Goal: Task Accomplishment & Management: Manage account settings

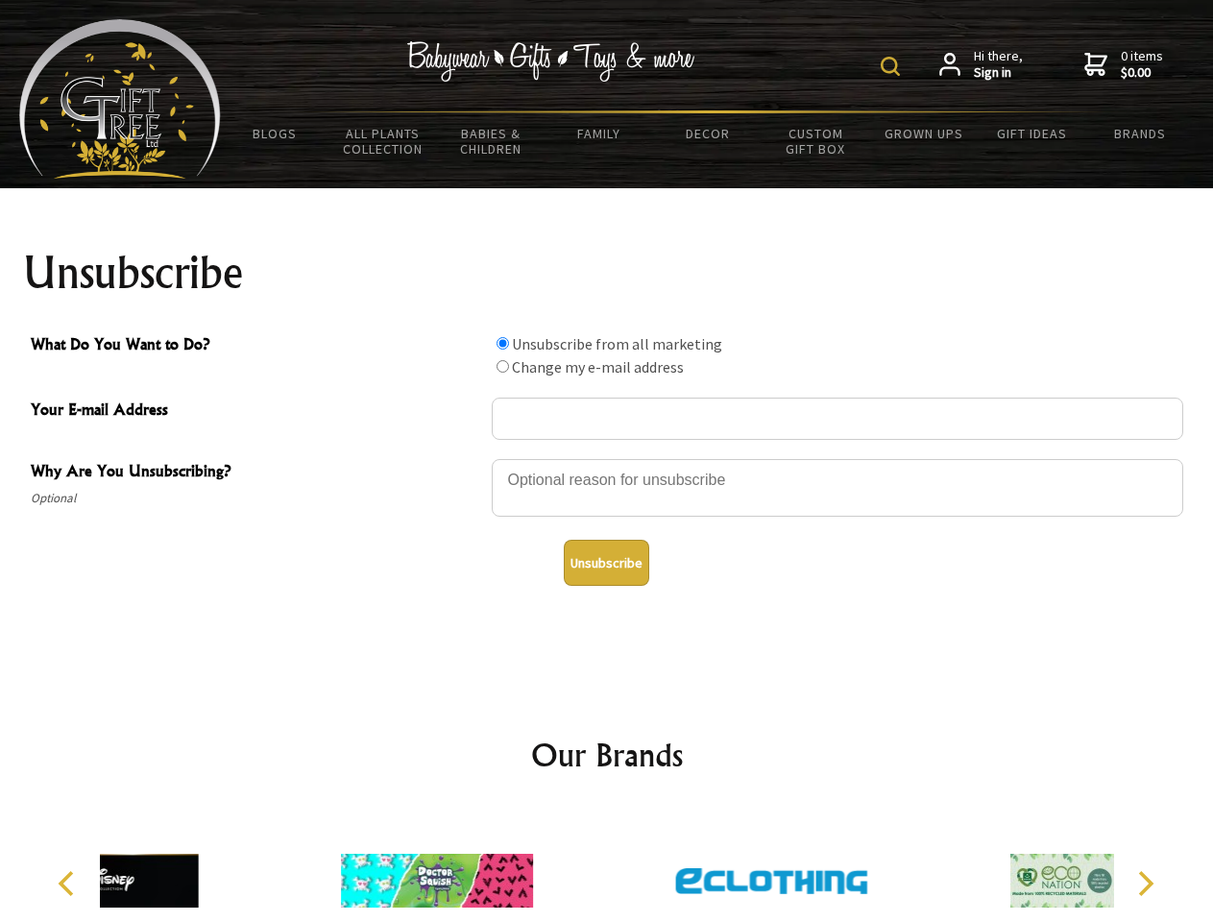
click at [893, 66] on img at bounding box center [890, 66] width 19 height 19
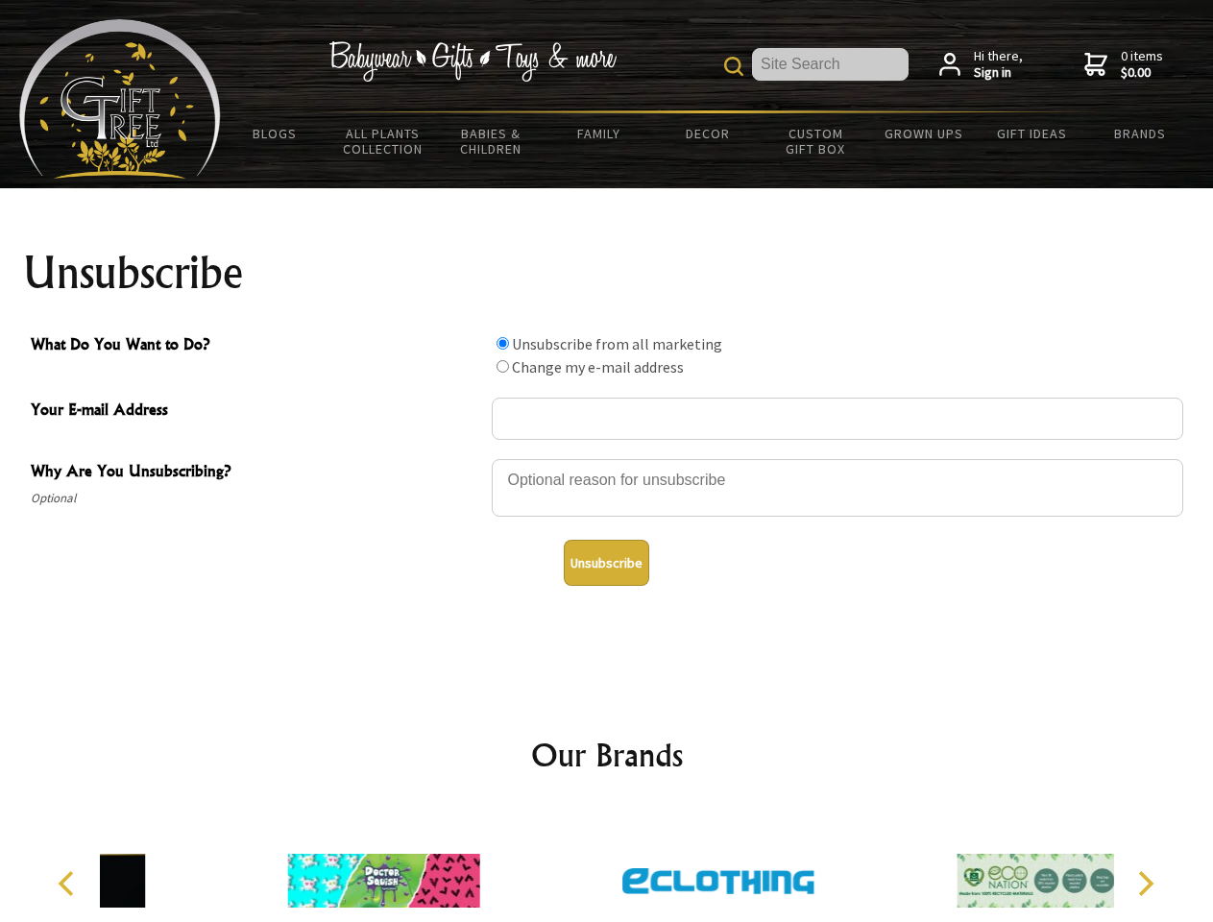
click at [607, 458] on div at bounding box center [838, 490] width 692 height 67
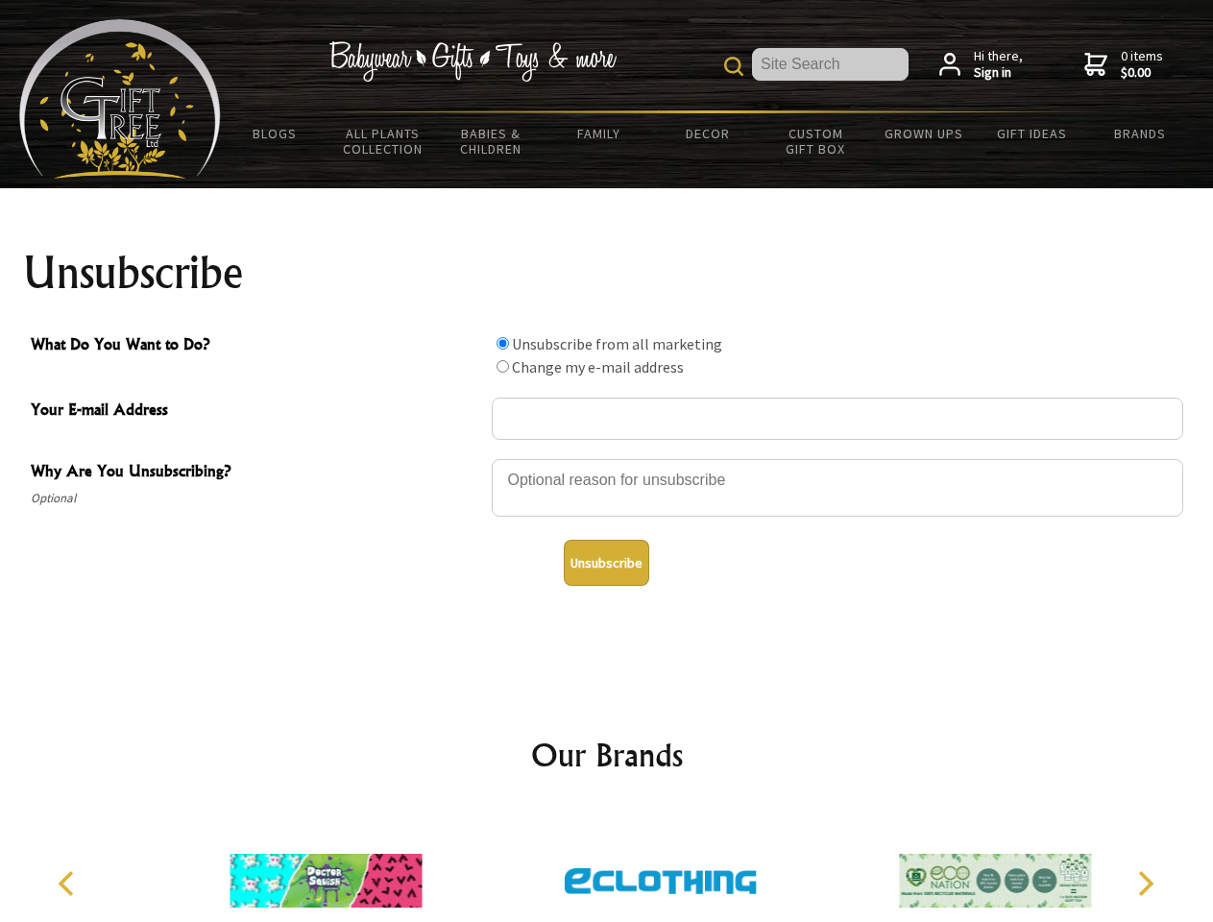
click at [502, 343] on input "What Do You Want to Do?" at bounding box center [503, 343] width 12 height 12
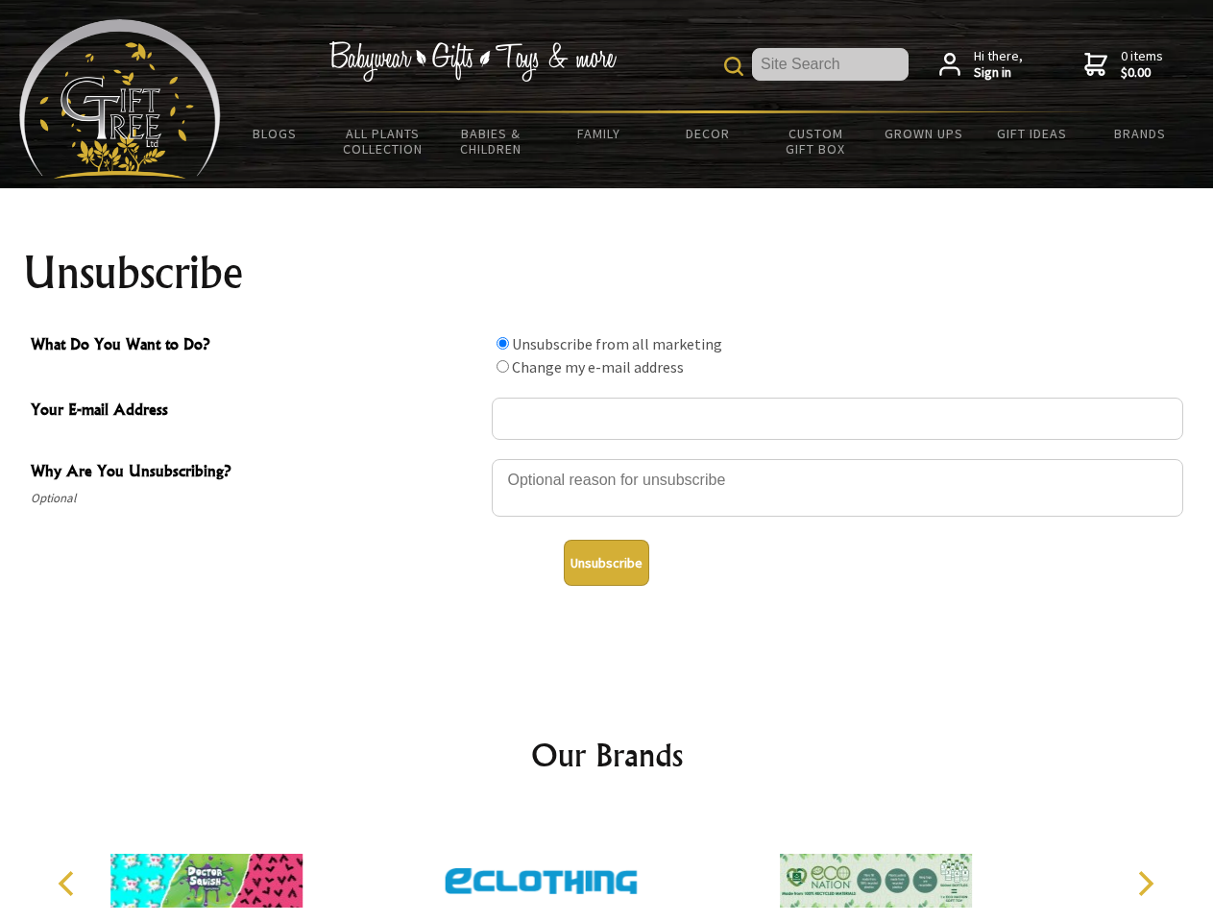
click at [502, 366] on input "What Do You Want to Do?" at bounding box center [503, 366] width 12 height 12
radio input "true"
click at [606, 563] on button "Unsubscribe" at bounding box center [606, 563] width 85 height 46
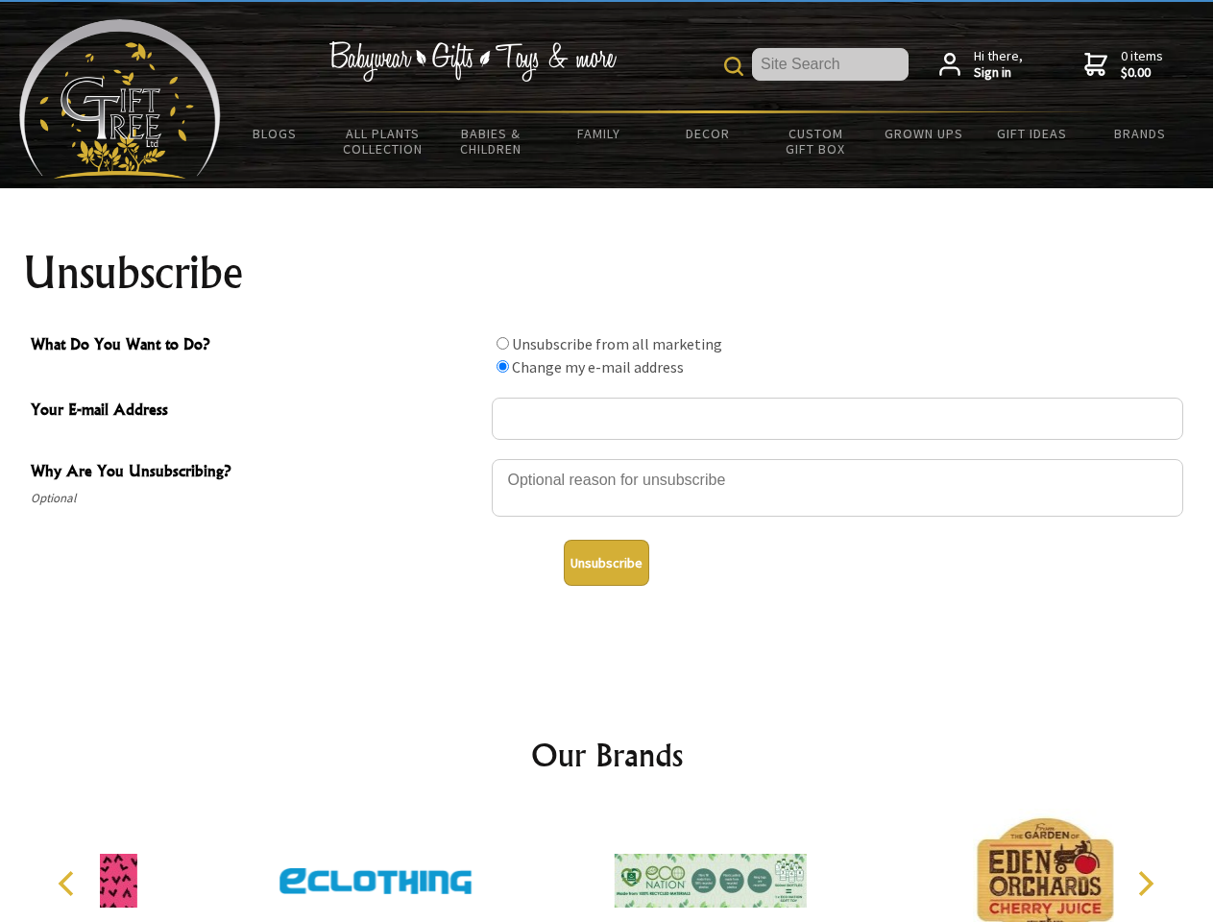
click at [607, 866] on div at bounding box center [710, 884] width 334 height 150
click at [69, 884] on icon "Previous" at bounding box center [68, 883] width 25 height 25
click at [1145, 884] on icon "Next" at bounding box center [1144, 883] width 25 height 25
